Goal: Task Accomplishment & Management: Complete application form

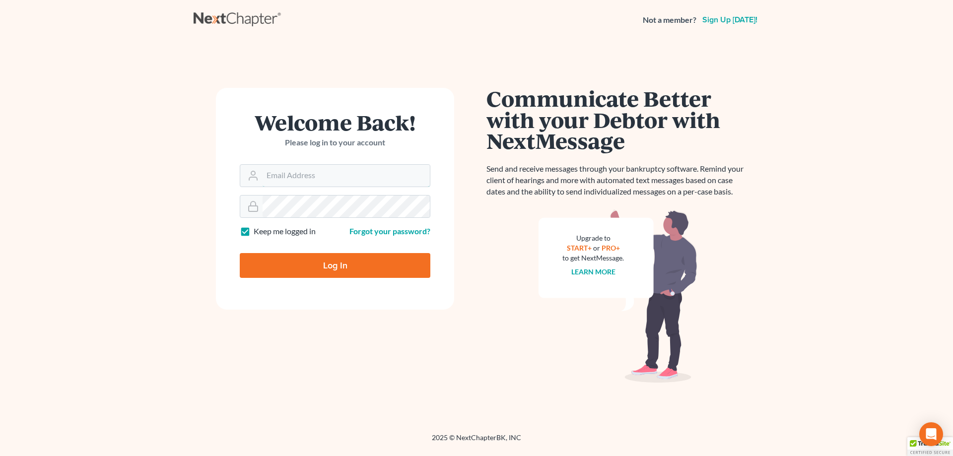
type input "[EMAIL_ADDRESS][DOMAIN_NAME]"
click at [322, 268] on input "Log In" at bounding box center [335, 265] width 191 height 25
type input "Thinking..."
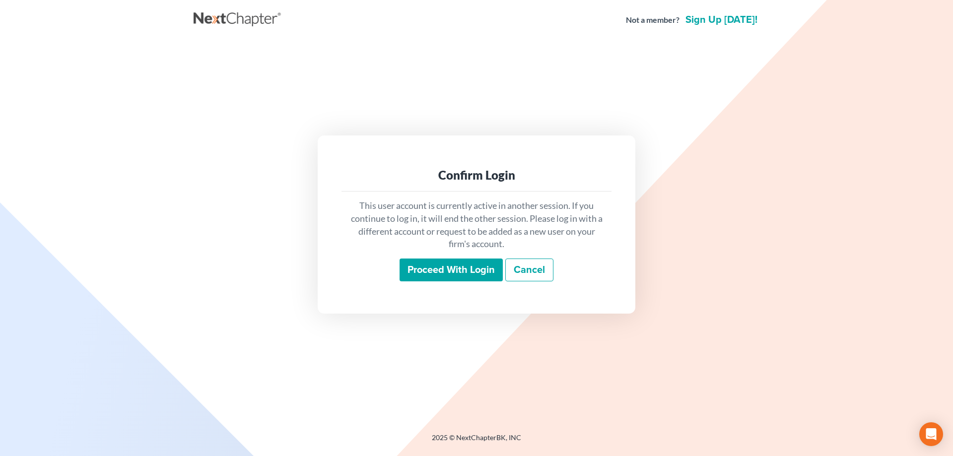
click at [448, 273] on input "Proceed with login" at bounding box center [451, 270] width 103 height 23
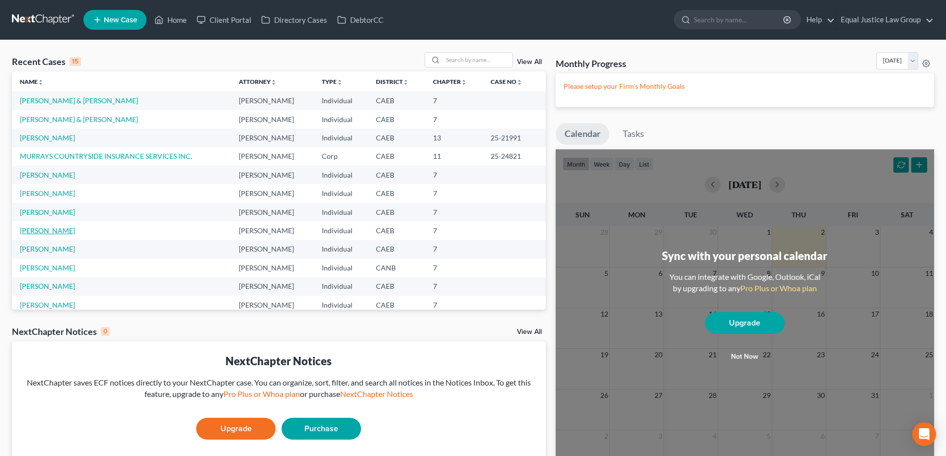
click at [42, 231] on link "Zatikyan, Lia" at bounding box center [47, 230] width 55 height 8
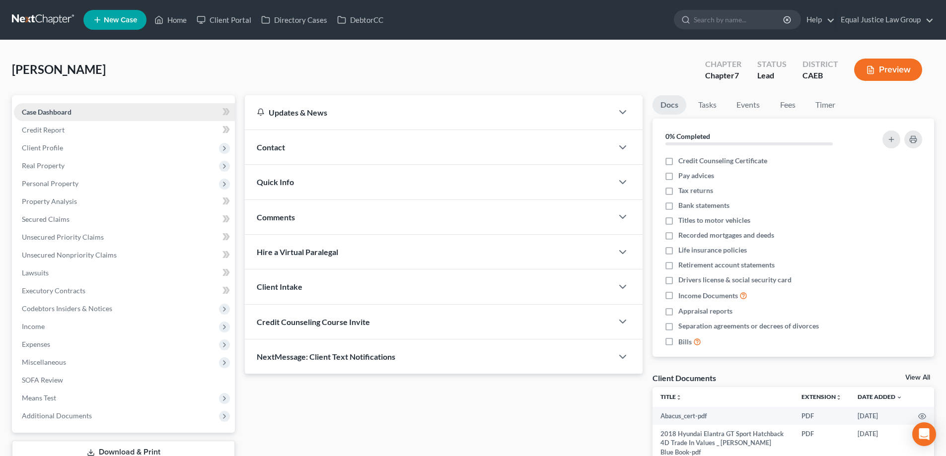
click at [60, 112] on span "Case Dashboard" at bounding box center [47, 112] width 50 height 8
click at [50, 148] on span "Client Profile" at bounding box center [42, 148] width 41 height 8
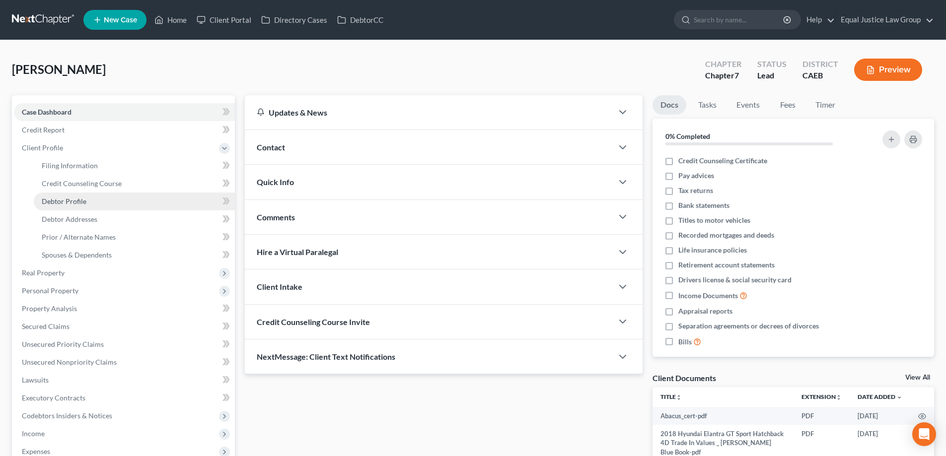
click at [59, 198] on span "Debtor Profile" at bounding box center [64, 201] width 45 height 8
select select "1"
select select "4"
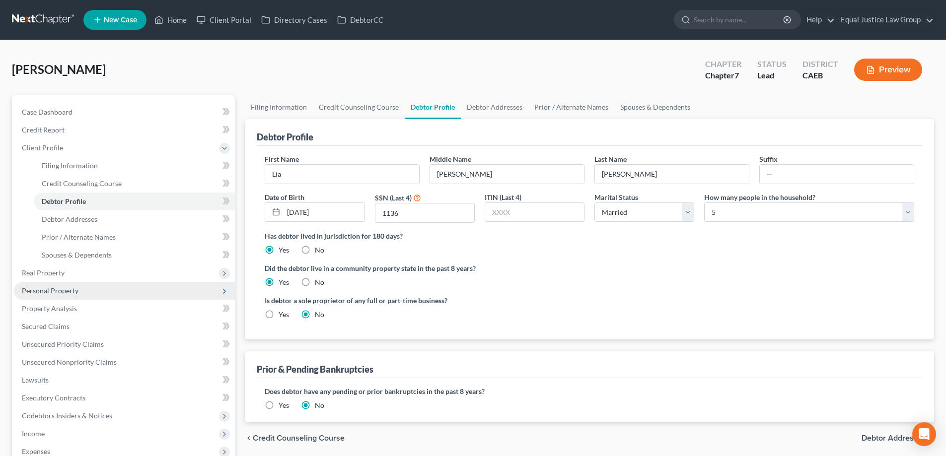
scroll to position [50, 0]
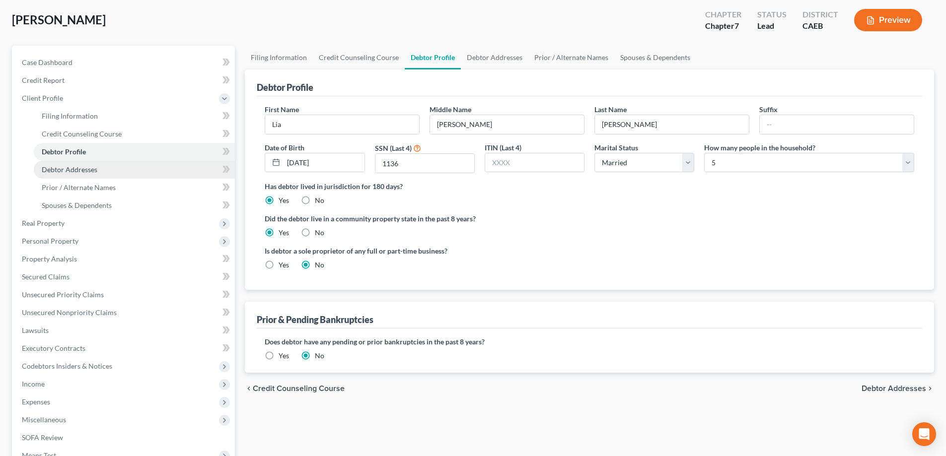
click at [86, 167] on span "Debtor Addresses" at bounding box center [70, 169] width 56 height 8
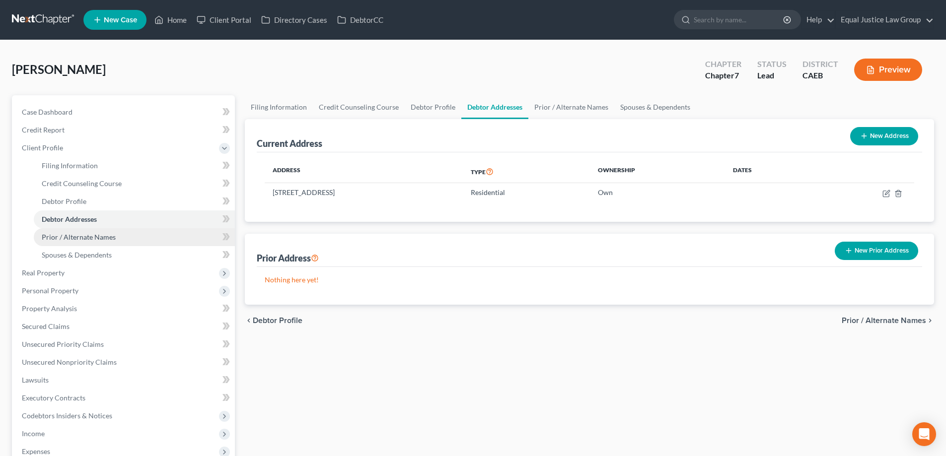
click at [78, 238] on span "Prior / Alternate Names" at bounding box center [79, 237] width 74 height 8
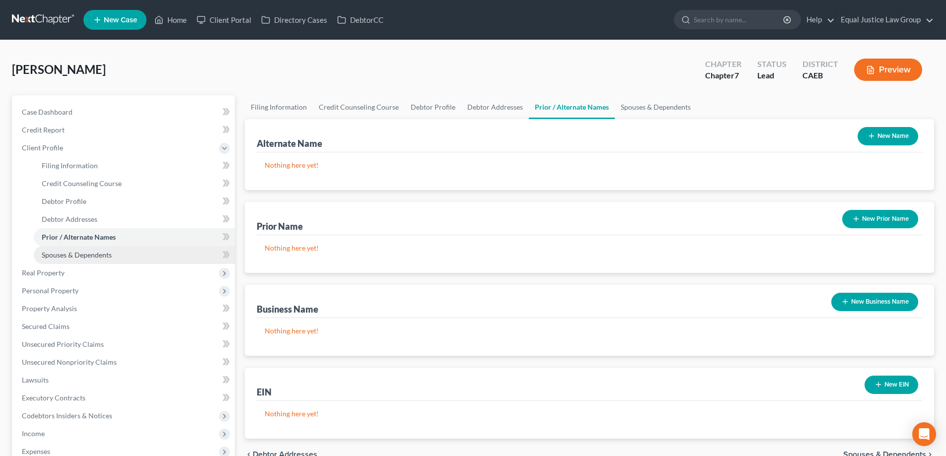
click at [81, 257] on span "Spouses & Dependents" at bounding box center [77, 255] width 70 height 8
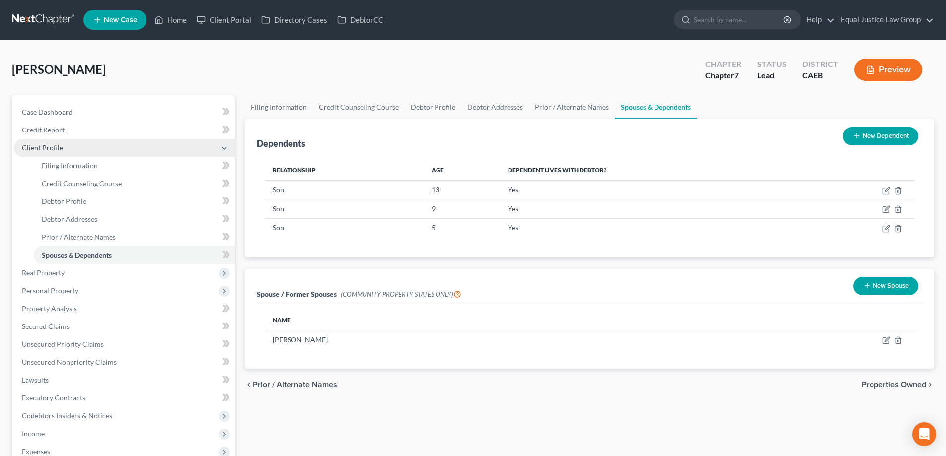
click at [60, 145] on span "Client Profile" at bounding box center [42, 148] width 41 height 8
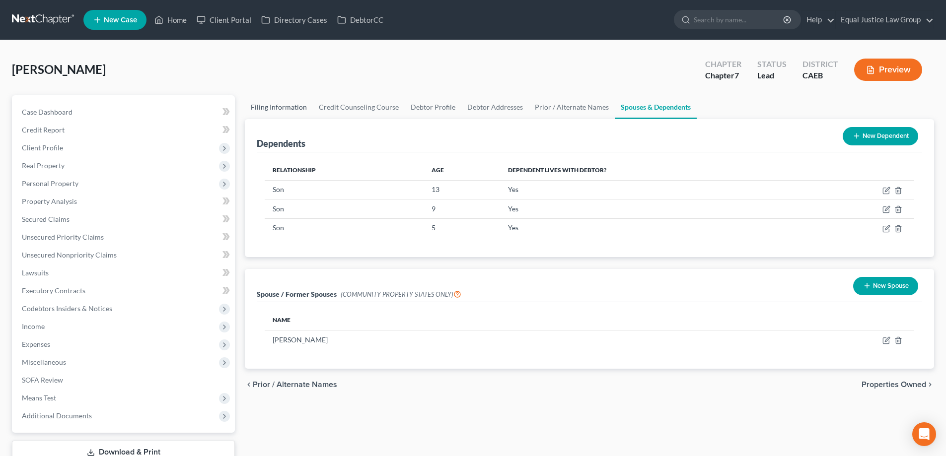
click at [269, 107] on link "Filing Information" at bounding box center [279, 107] width 68 height 24
select select "1"
select select "0"
select select "4"
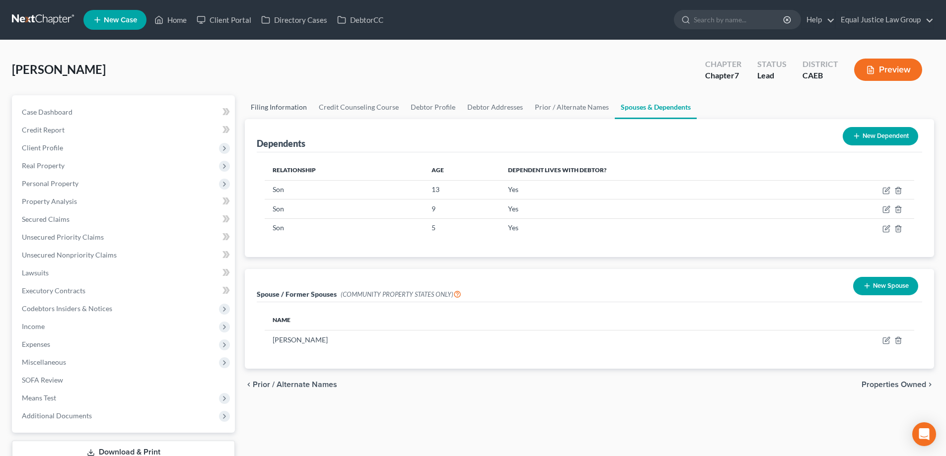
select select "1"
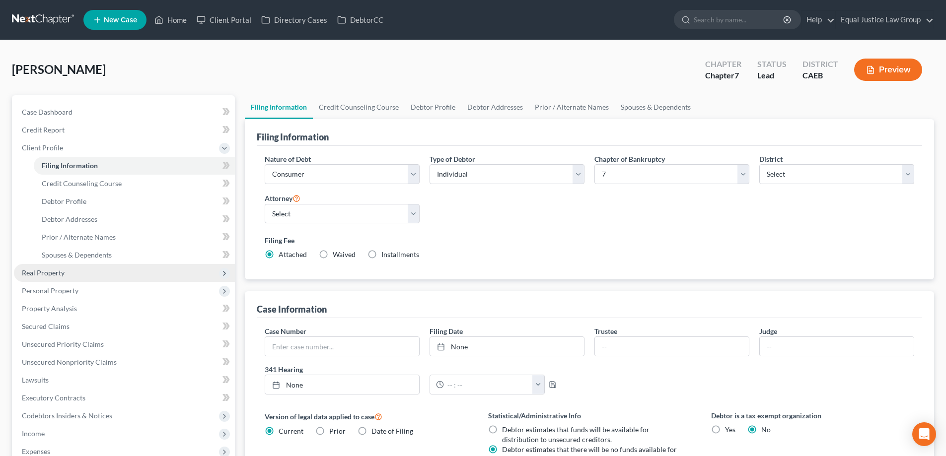
click at [54, 271] on span "Real Property" at bounding box center [43, 273] width 43 height 8
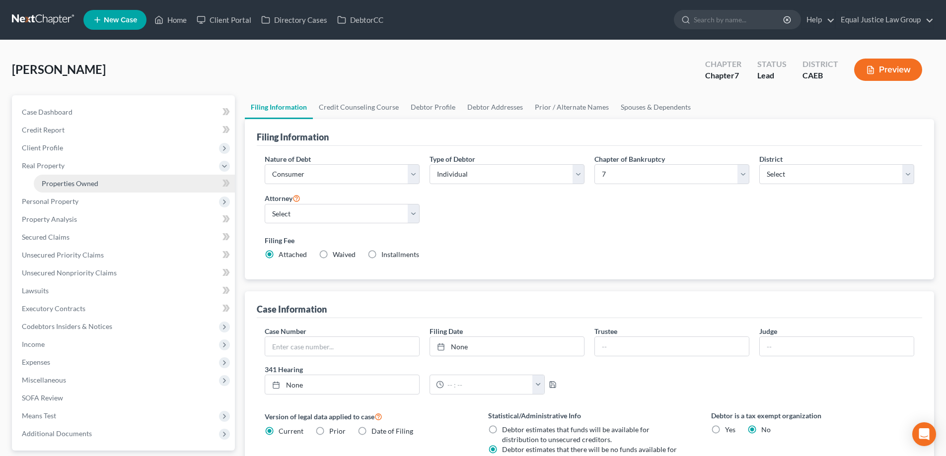
click at [77, 185] on span "Properties Owned" at bounding box center [70, 183] width 57 height 8
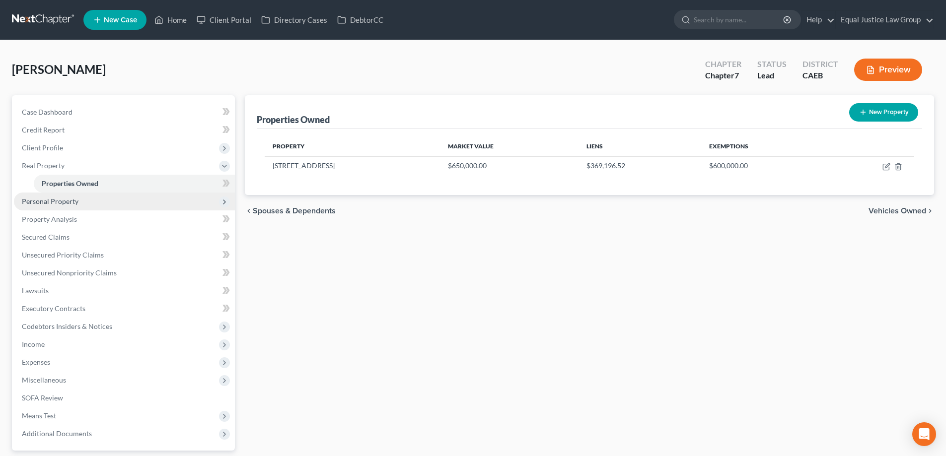
click at [76, 203] on span "Personal Property" at bounding box center [50, 201] width 57 height 8
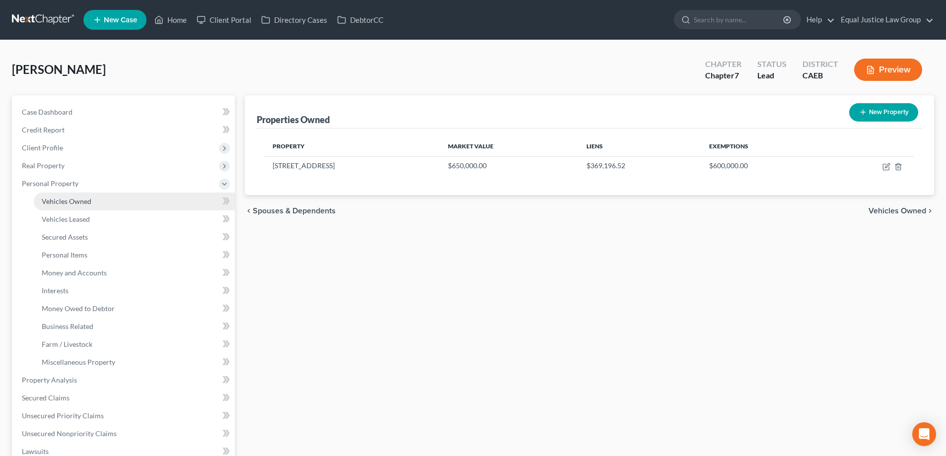
click at [75, 205] on span "Vehicles Owned" at bounding box center [67, 201] width 50 height 8
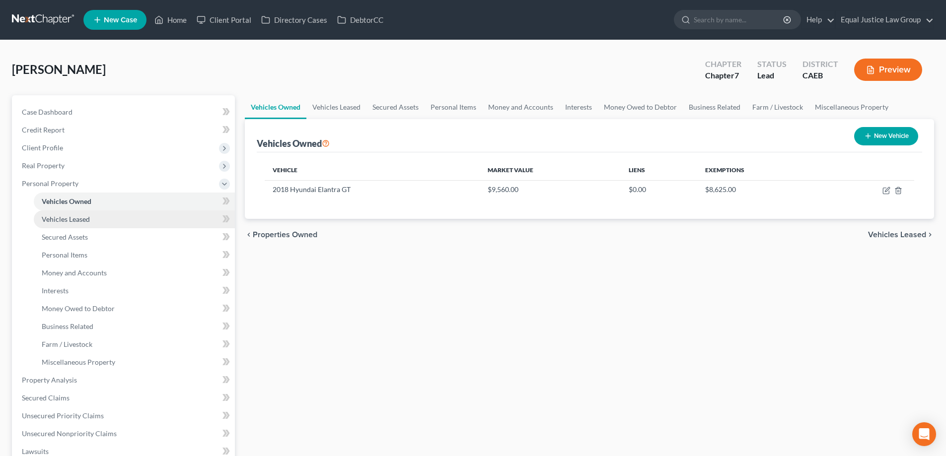
click at [76, 220] on span "Vehicles Leased" at bounding box center [66, 219] width 48 height 8
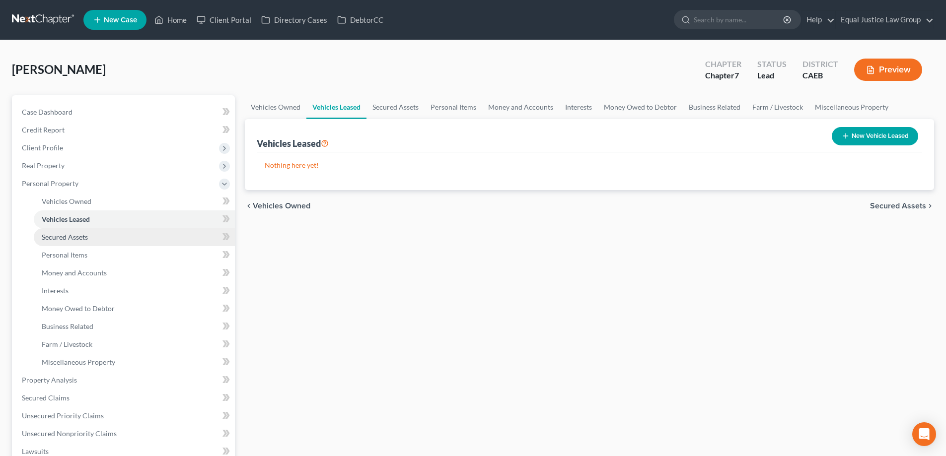
click at [75, 236] on span "Secured Assets" at bounding box center [65, 237] width 46 height 8
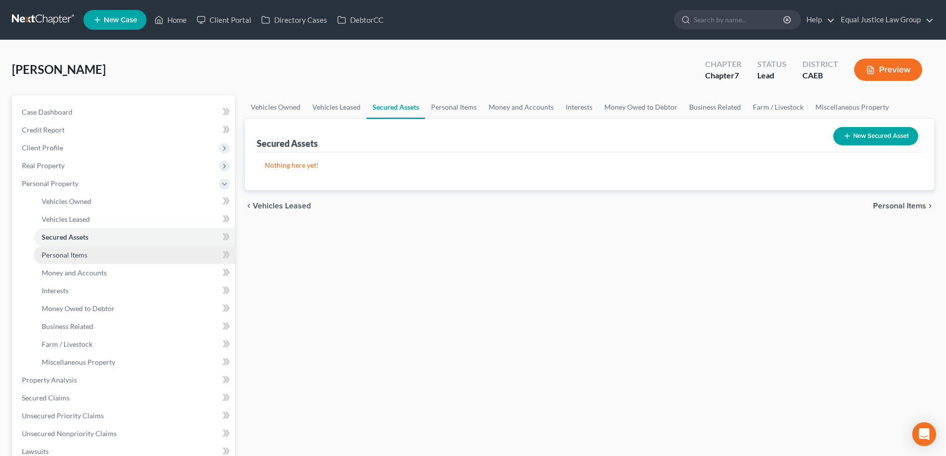
click at [72, 253] on span "Personal Items" at bounding box center [65, 255] width 46 height 8
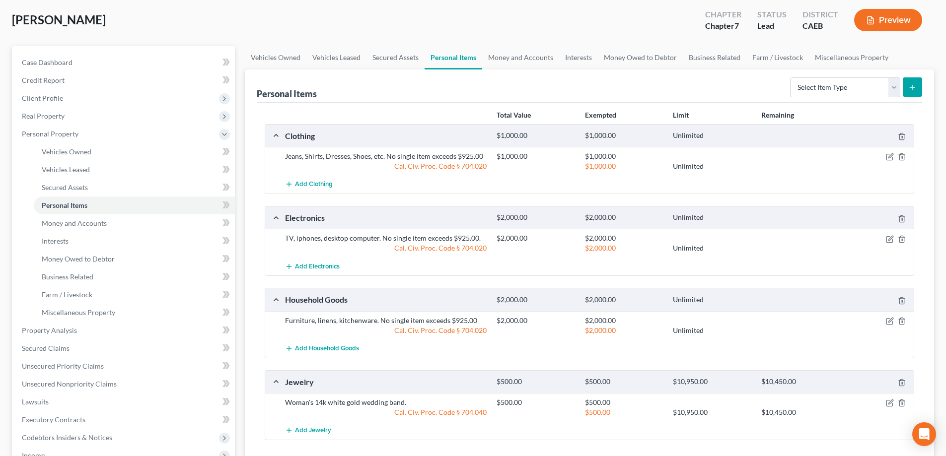
scroll to position [99, 0]
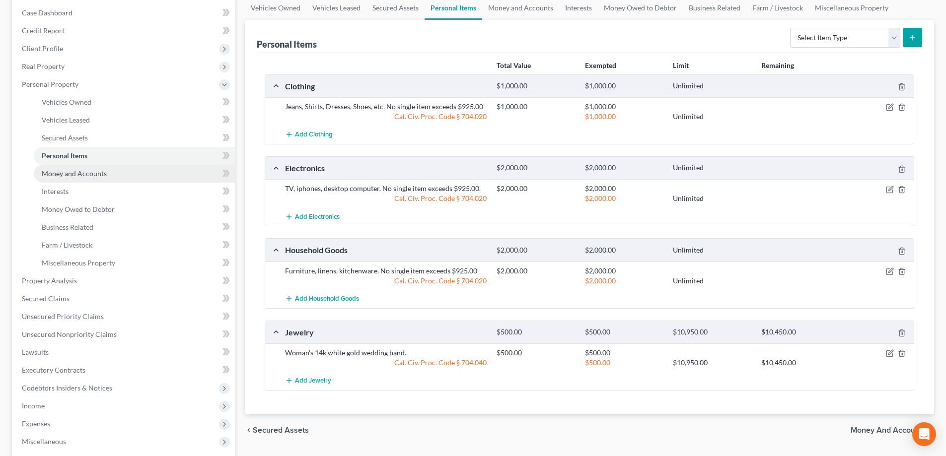
click at [82, 174] on span "Money and Accounts" at bounding box center [74, 173] width 65 height 8
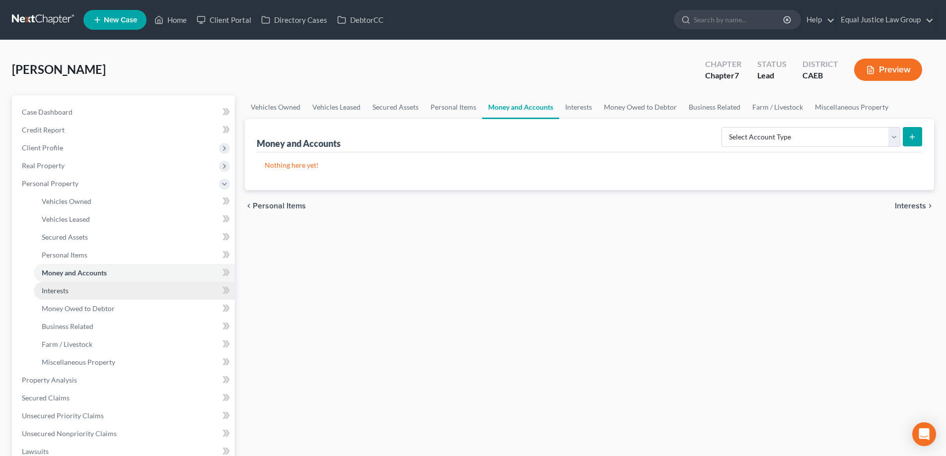
click at [65, 286] on link "Interests" at bounding box center [134, 291] width 201 height 18
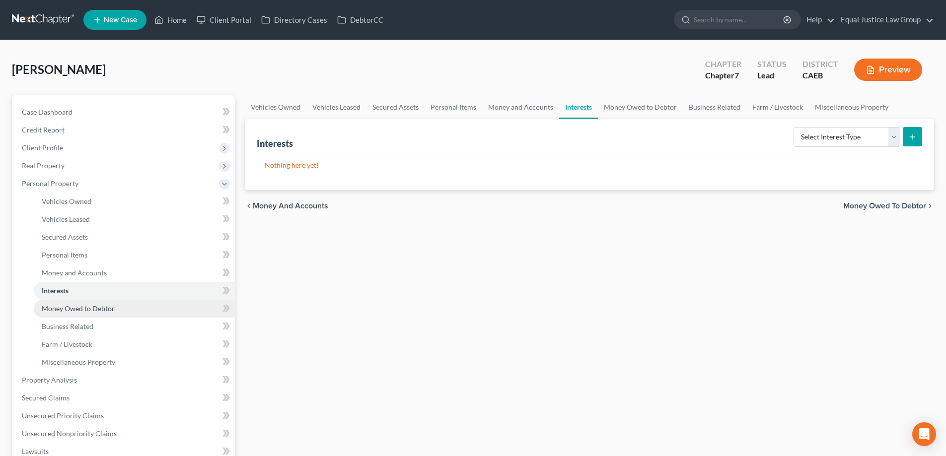
click at [69, 310] on span "Money Owed to Debtor" at bounding box center [78, 308] width 73 height 8
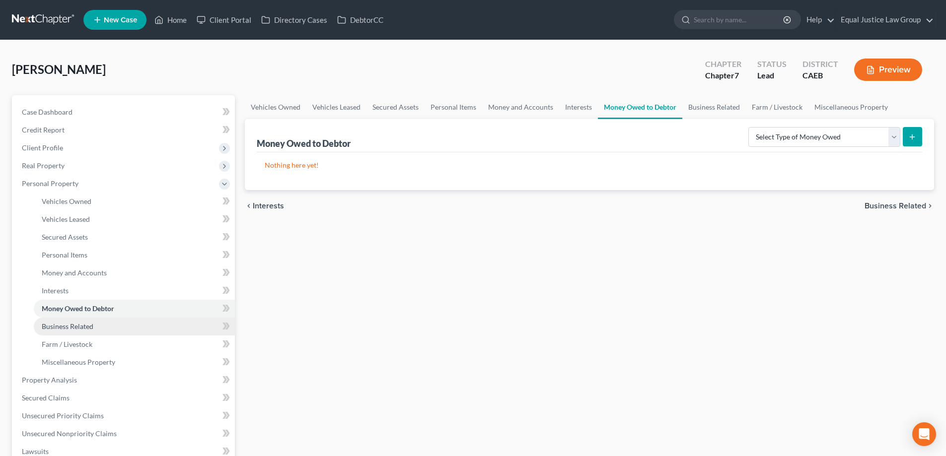
click at [66, 325] on span "Business Related" at bounding box center [68, 326] width 52 height 8
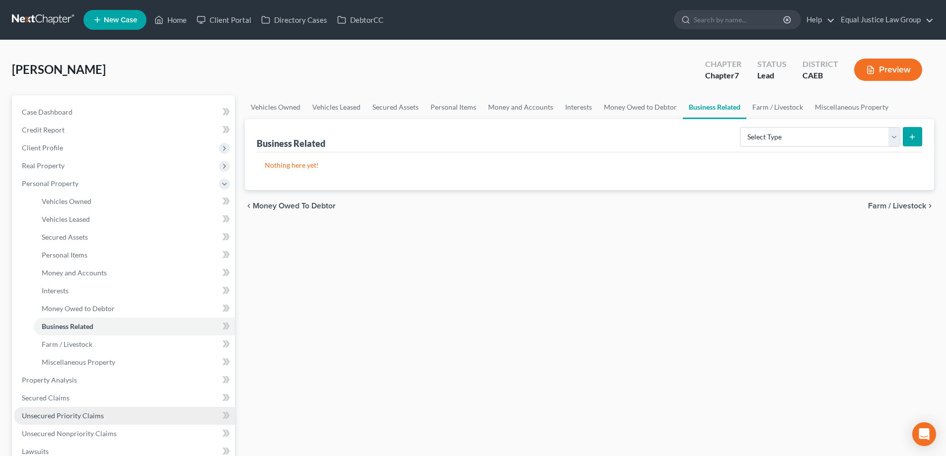
scroll to position [50, 0]
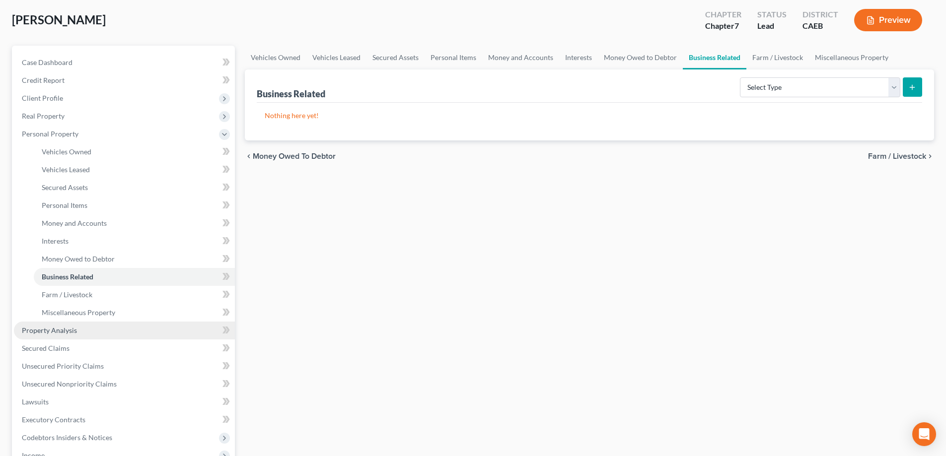
click at [64, 332] on span "Property Analysis" at bounding box center [49, 330] width 55 height 8
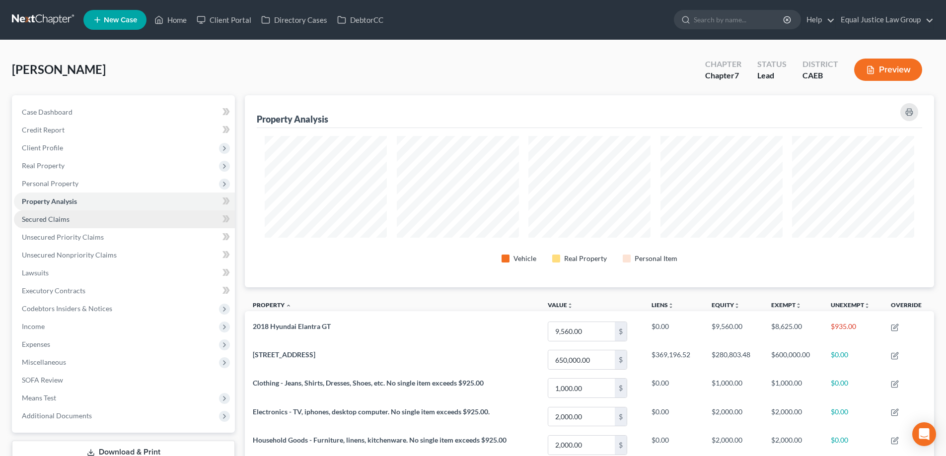
click at [44, 218] on span "Secured Claims" at bounding box center [46, 219] width 48 height 8
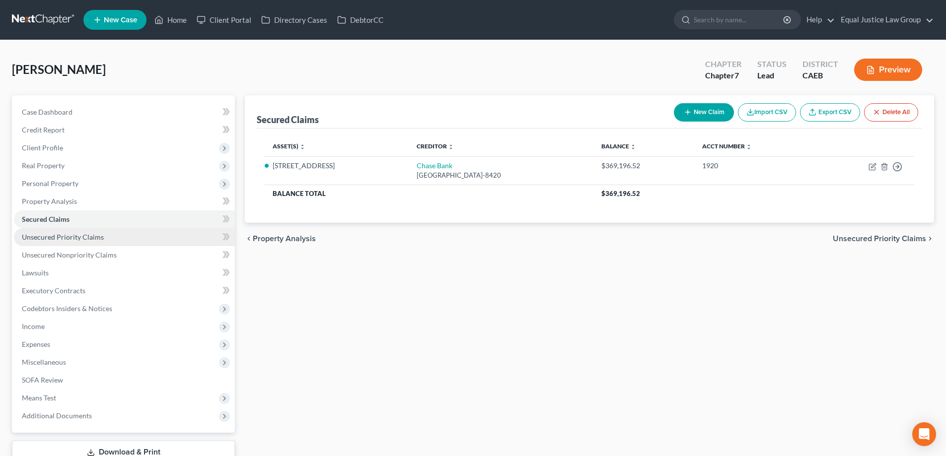
click at [45, 239] on span "Unsecured Priority Claims" at bounding box center [63, 237] width 82 height 8
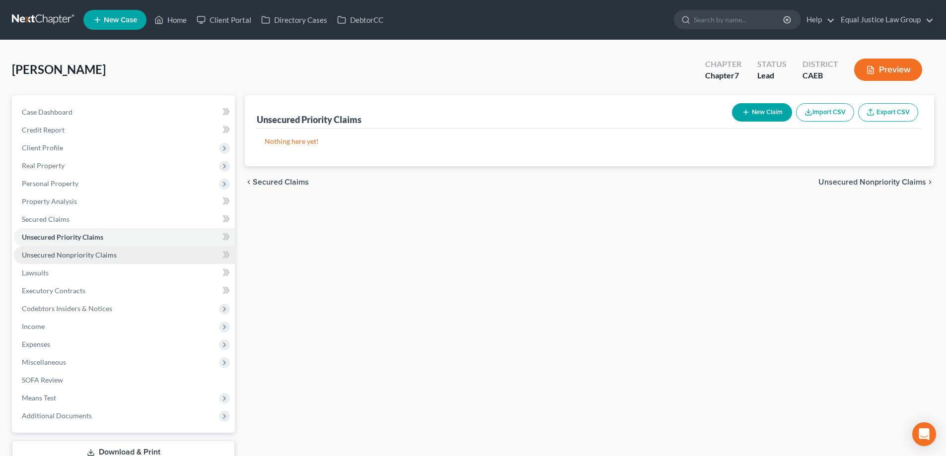
click at [45, 256] on span "Unsecured Nonpriority Claims" at bounding box center [69, 255] width 95 height 8
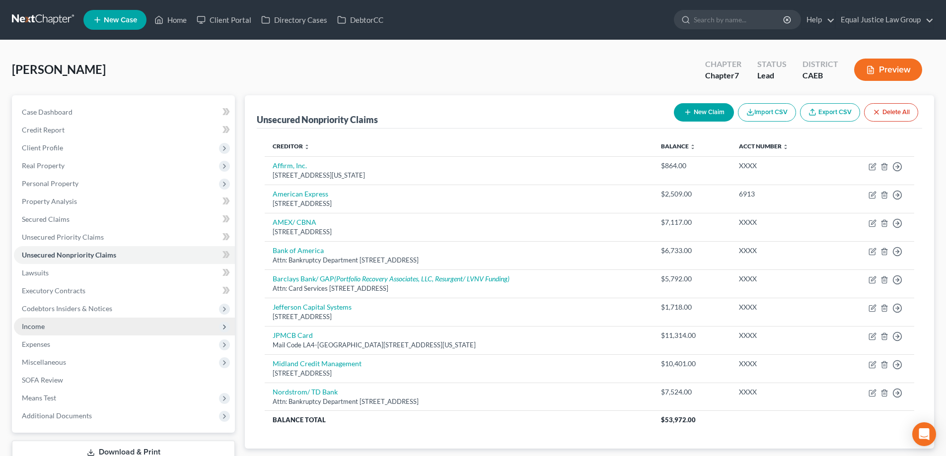
click at [34, 326] on span "Income" at bounding box center [33, 326] width 23 height 8
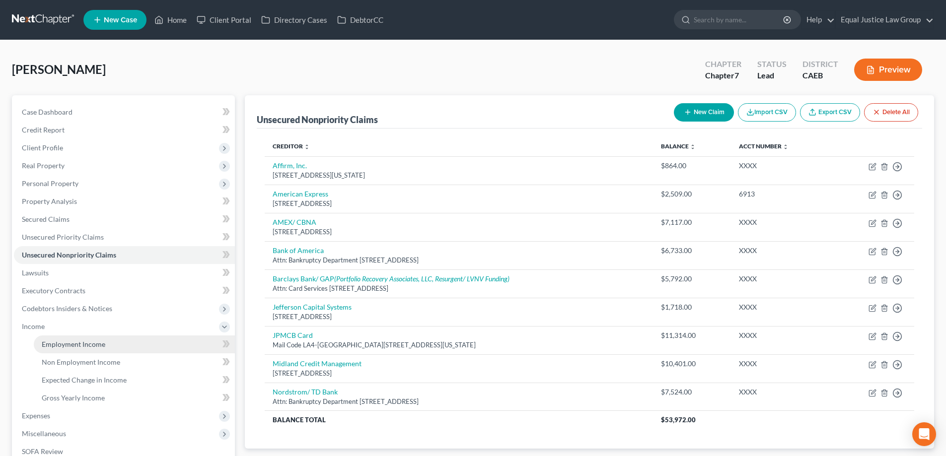
click at [44, 345] on span "Employment Income" at bounding box center [74, 344] width 64 height 8
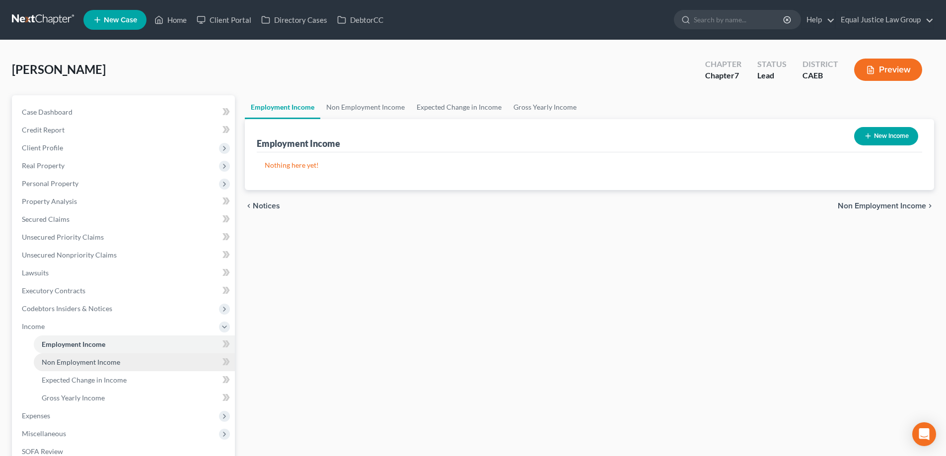
click at [55, 360] on span "Non Employment Income" at bounding box center [81, 362] width 78 height 8
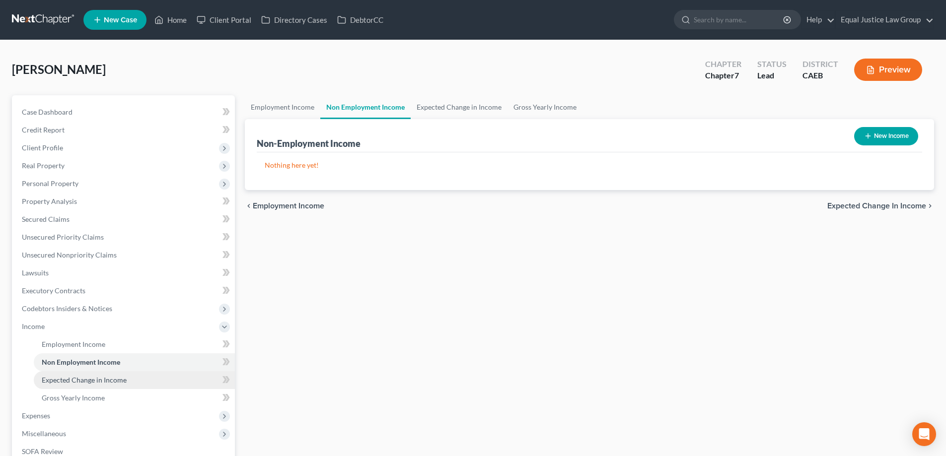
click at [61, 378] on span "Expected Change in Income" at bounding box center [84, 380] width 85 height 8
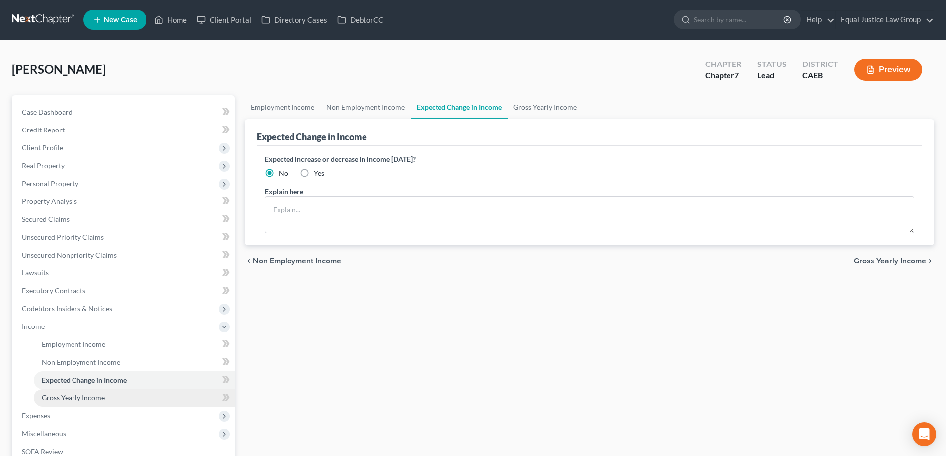
click at [63, 398] on span "Gross Yearly Income" at bounding box center [73, 398] width 63 height 8
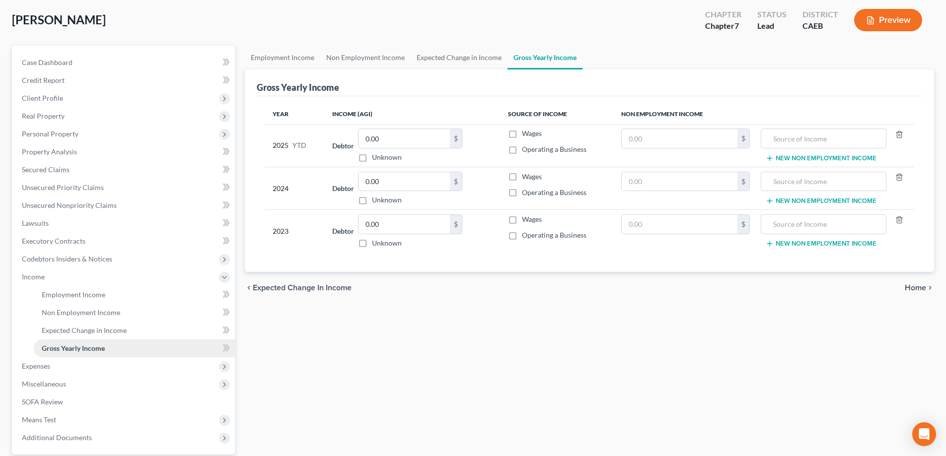
scroll to position [99, 0]
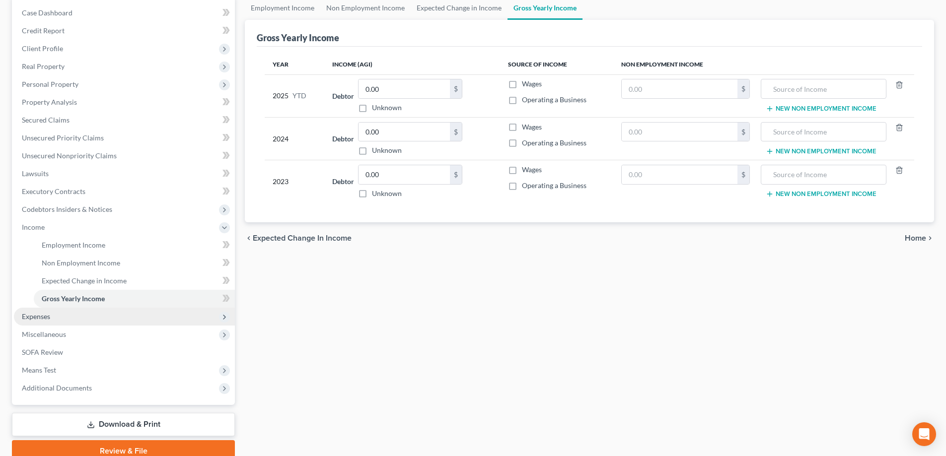
click at [33, 319] on span "Expenses" at bounding box center [36, 316] width 28 height 8
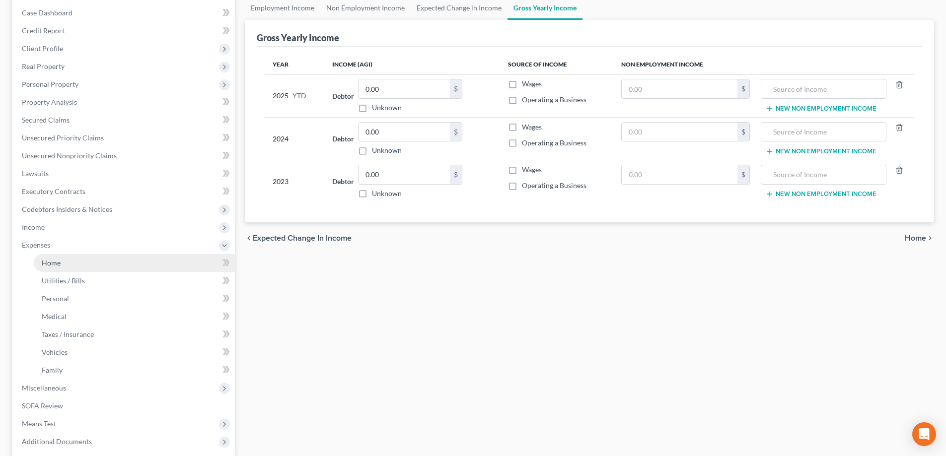
click at [52, 260] on span "Home" at bounding box center [51, 263] width 19 height 8
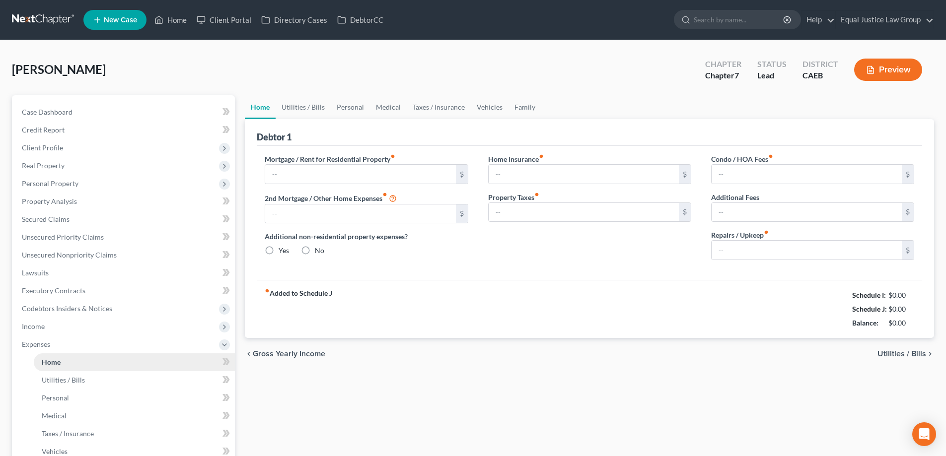
type input "1,711.21"
type input "0.00"
radio input "true"
type input "162.93"
type input "433.44"
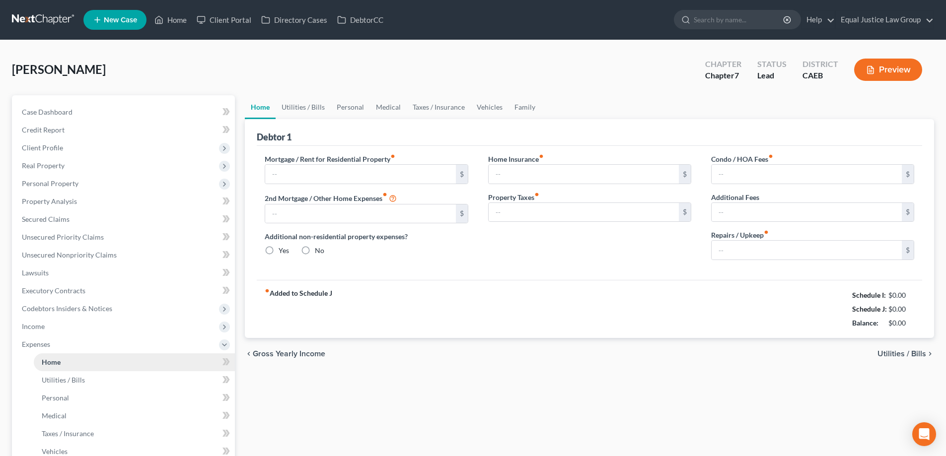
type input "0.00"
type input "50.00"
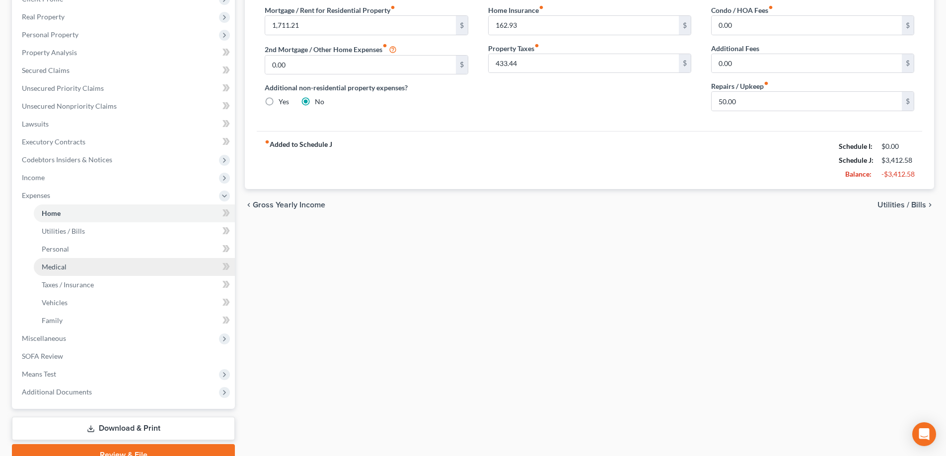
scroll to position [197, 0]
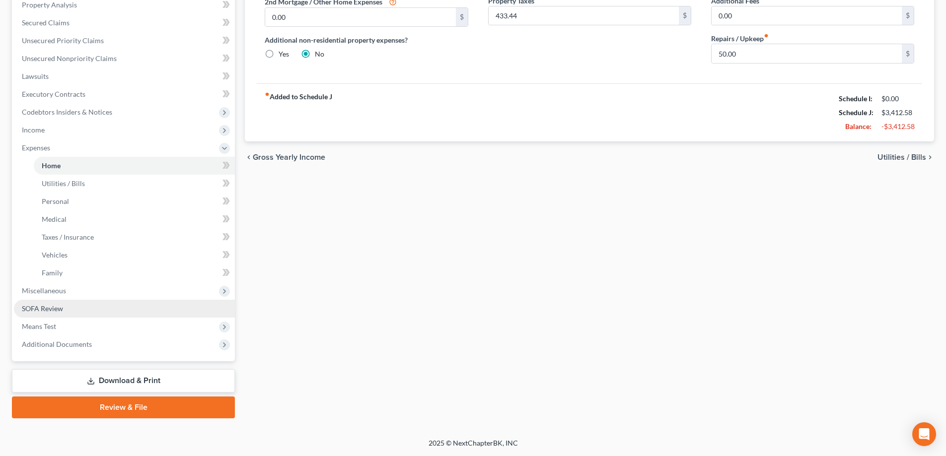
click at [51, 305] on span "SOFA Review" at bounding box center [42, 308] width 41 height 8
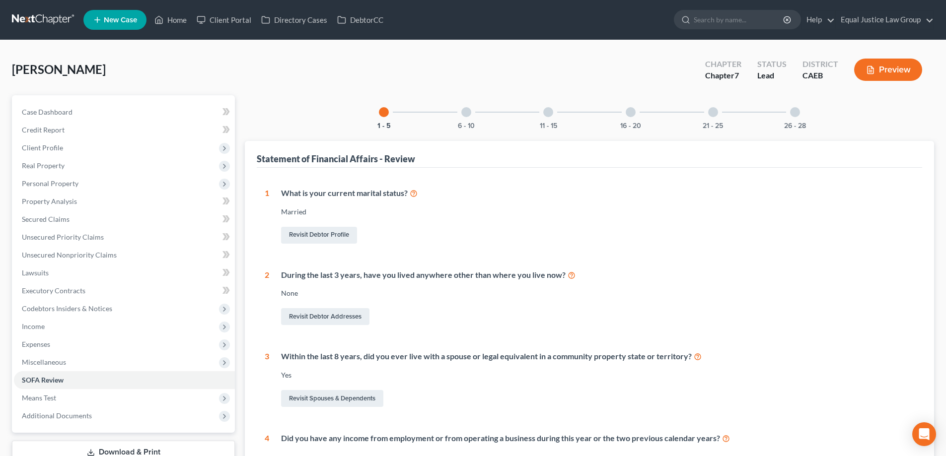
click at [468, 112] on div at bounding box center [466, 112] width 10 height 10
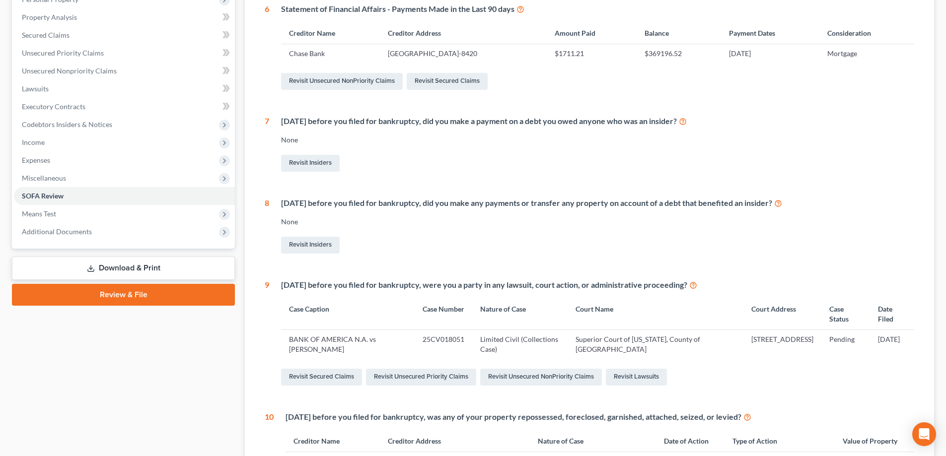
scroll to position [35, 0]
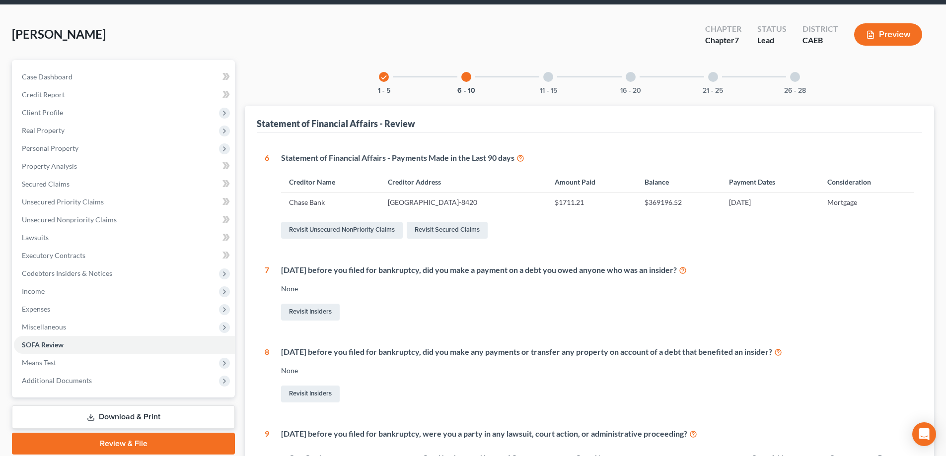
click at [884, 38] on button "Preview" at bounding box center [888, 34] width 68 height 22
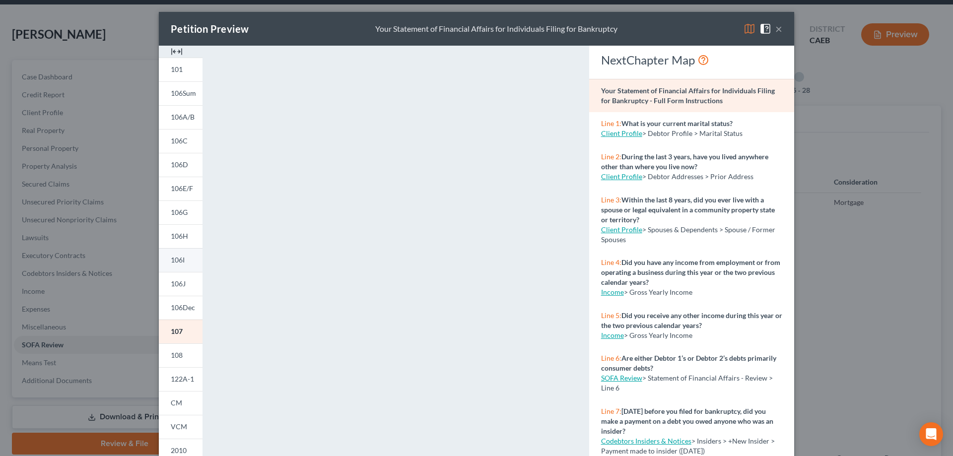
click at [183, 262] on link "106I" at bounding box center [181, 260] width 44 height 24
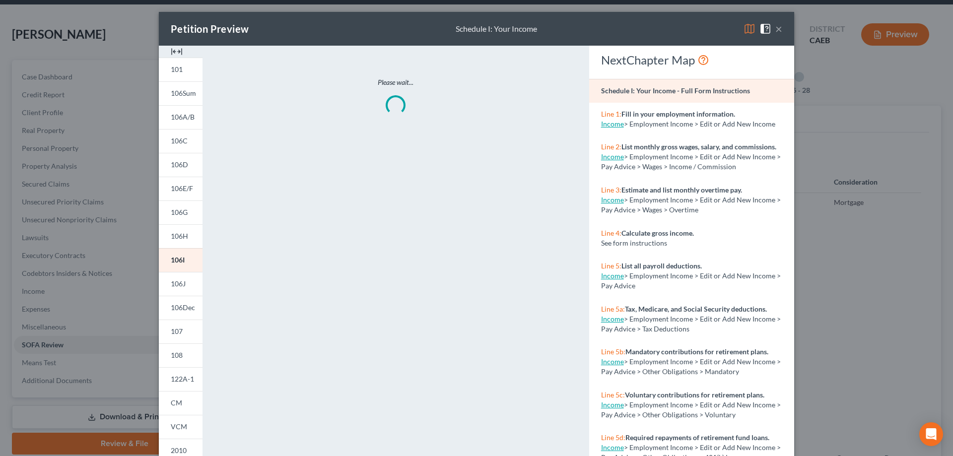
click at [745, 30] on img at bounding box center [750, 29] width 12 height 12
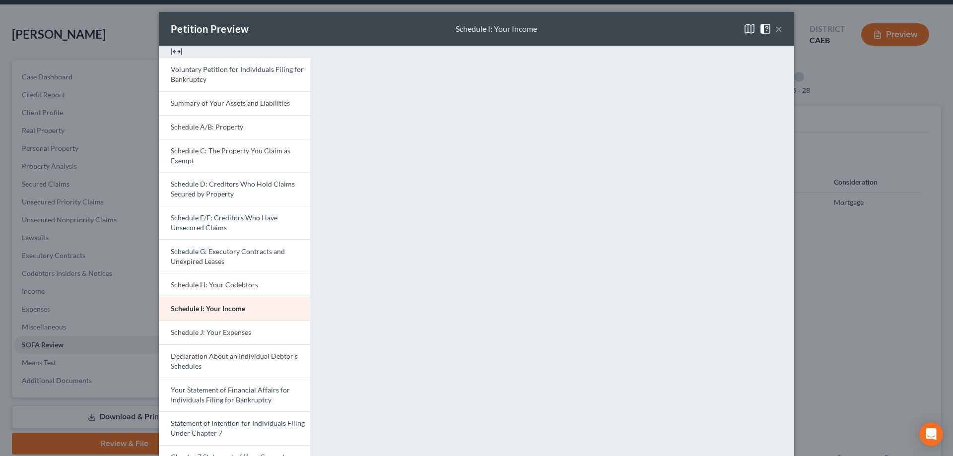
click at [776, 27] on button "×" at bounding box center [779, 29] width 7 height 12
